Goal: Task Accomplishment & Management: Use online tool/utility

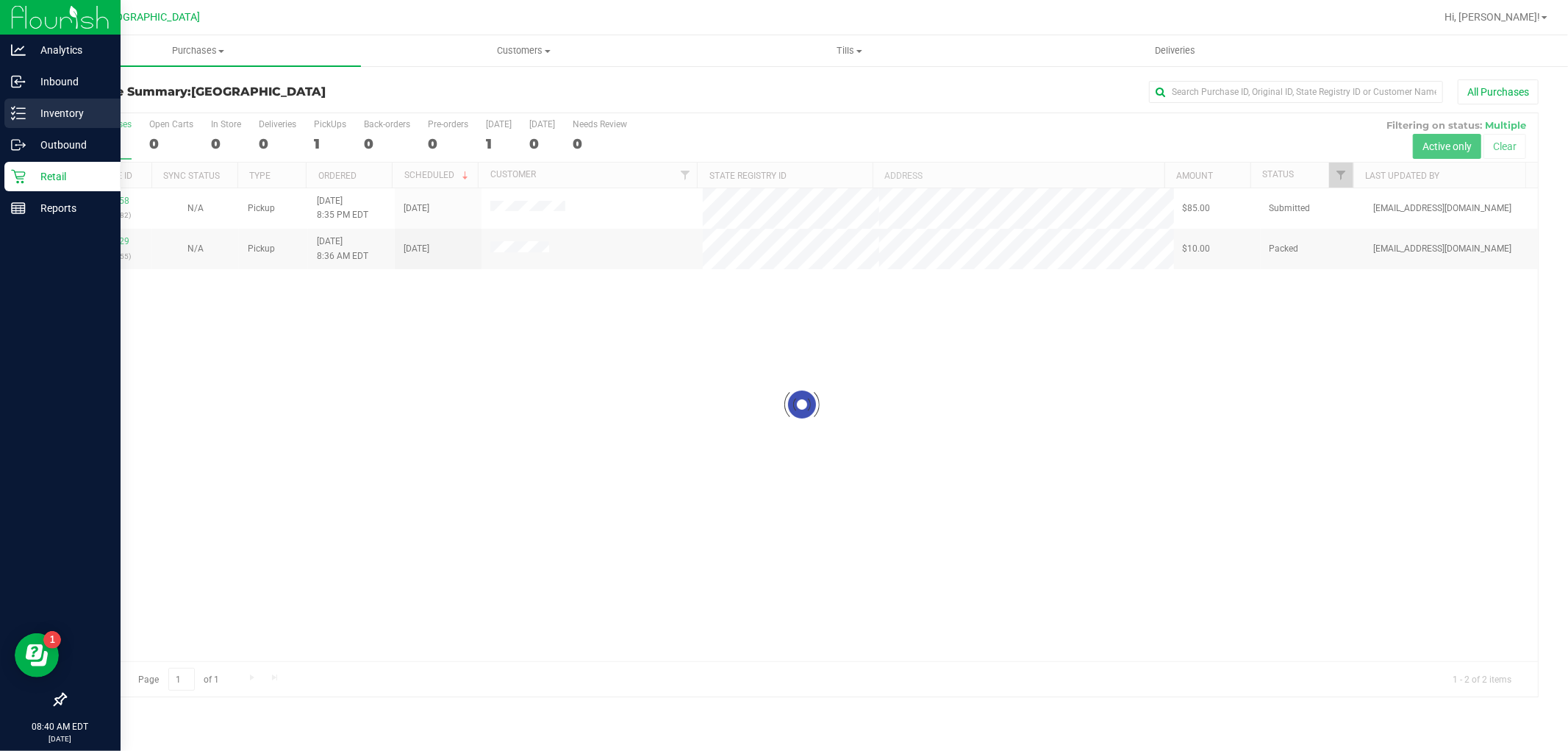
click at [71, 116] on p "Inventory" at bounding box center [69, 113] width 88 height 17
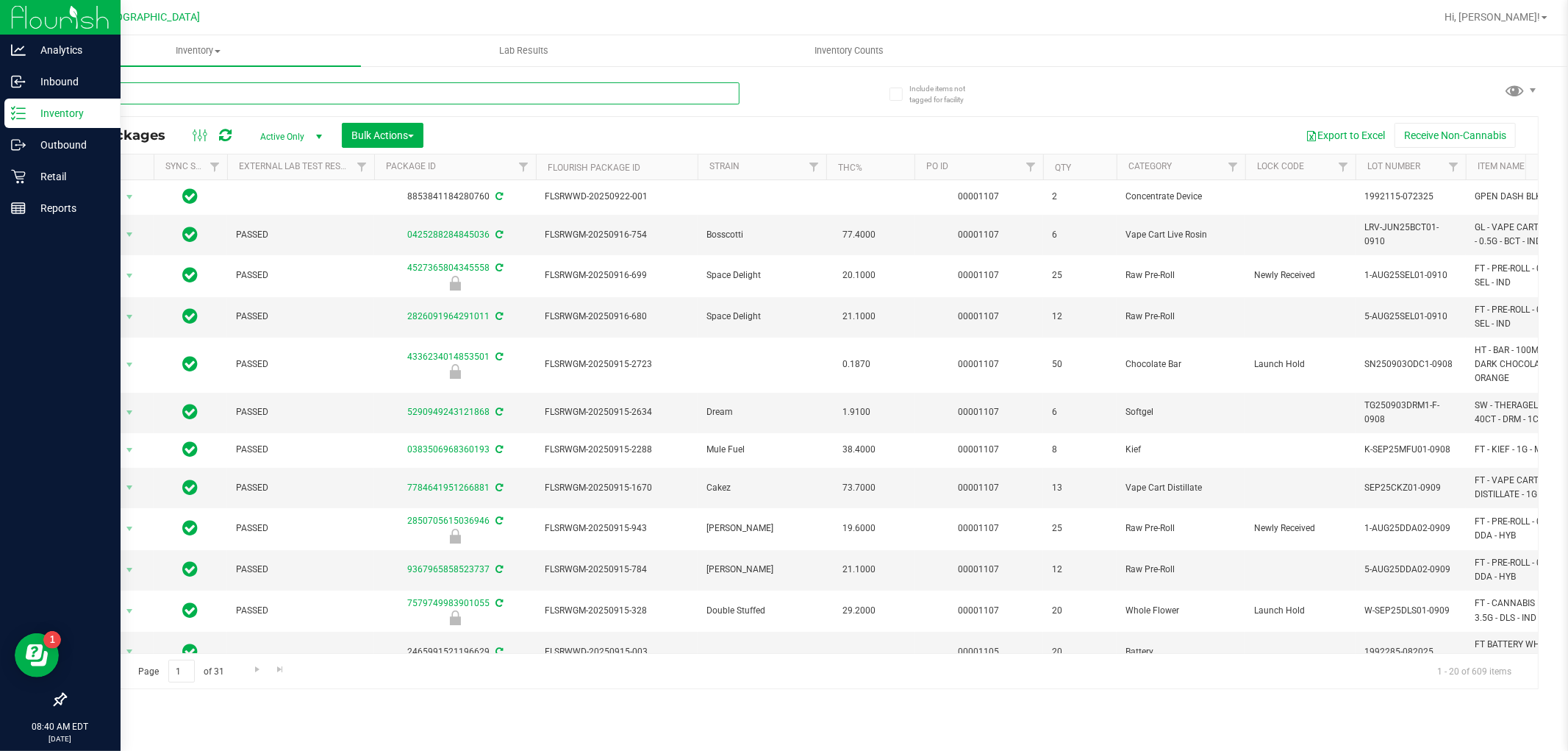
click at [272, 95] on input "text" at bounding box center [402, 93] width 675 height 22
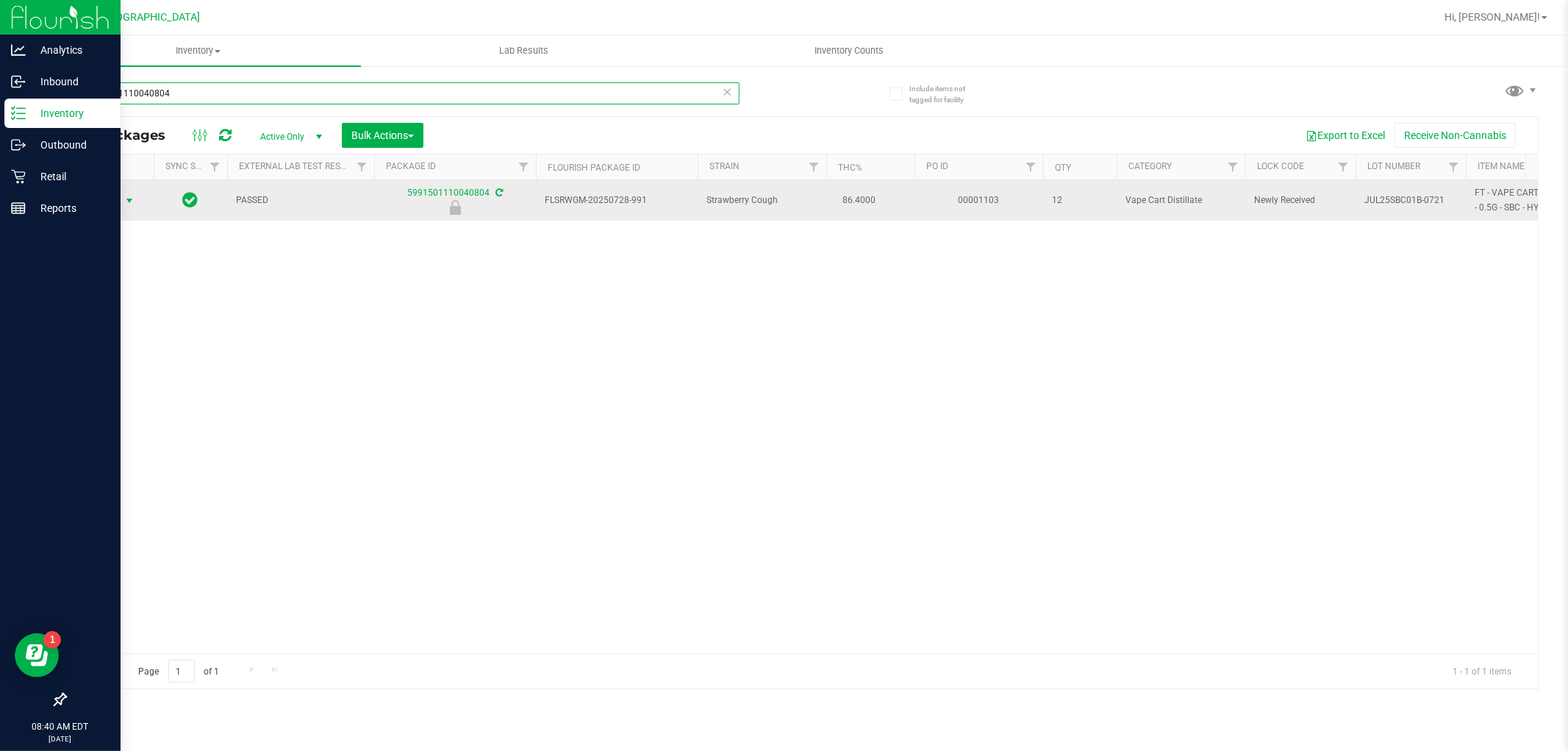
type input "5991501110040804"
click at [128, 200] on span "select" at bounding box center [129, 200] width 11 height 12
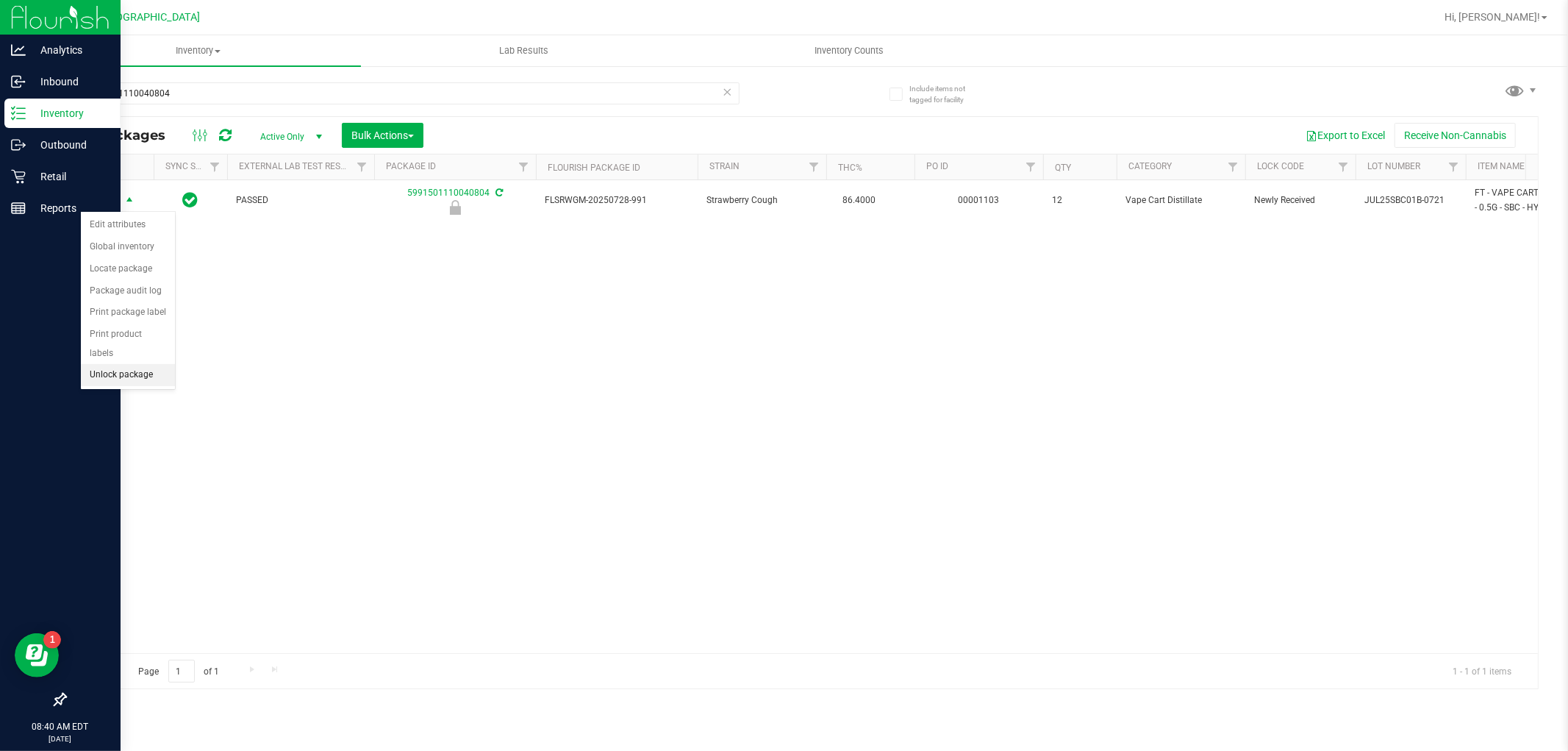
click at [136, 380] on li "Unlock package" at bounding box center [127, 375] width 94 height 22
